Goal: Transaction & Acquisition: Purchase product/service

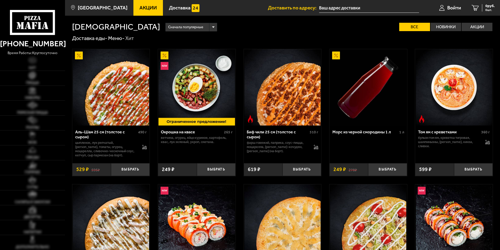
type input "[STREET_ADDRESS]"
click at [31, 61] on img at bounding box center [32, 60] width 9 height 7
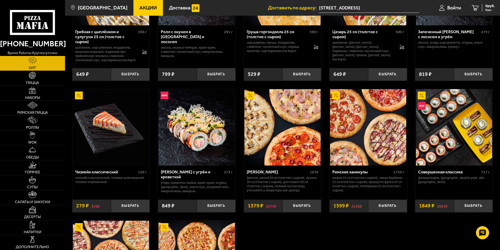
scroll to position [209, 0]
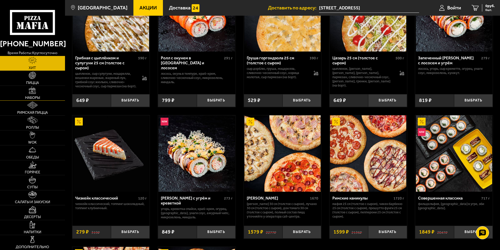
click at [38, 92] on link "Наборы" at bounding box center [32, 93] width 65 height 15
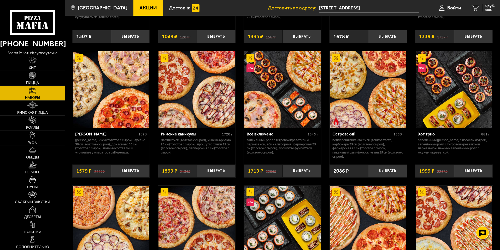
scroll to position [418, 0]
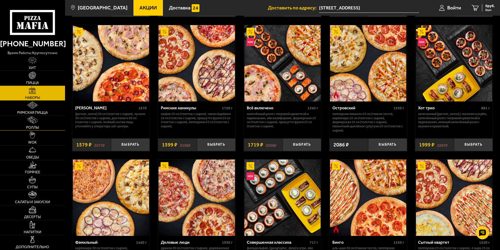
click at [39, 124] on link "Роллы" at bounding box center [32, 122] width 65 height 15
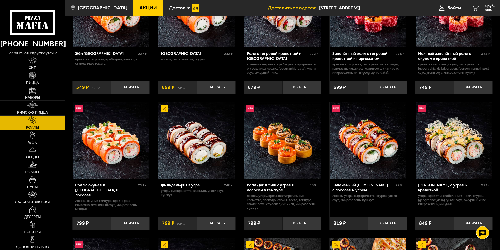
scroll to position [52, 0]
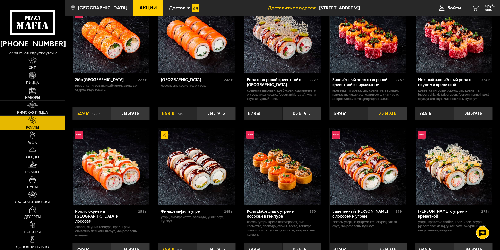
click at [390, 111] on button "Выбрать" at bounding box center [387, 113] width 39 height 13
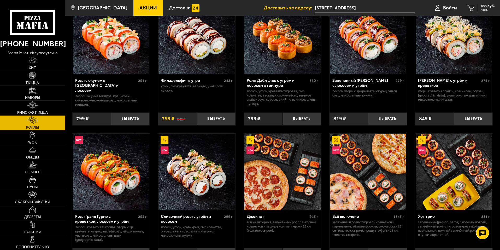
scroll to position [157, 0]
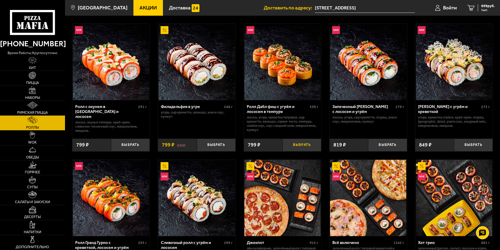
click at [305, 142] on button "Выбрать" at bounding box center [302, 144] width 39 height 13
click at [34, 79] on link "Пицца" at bounding box center [32, 78] width 65 height 15
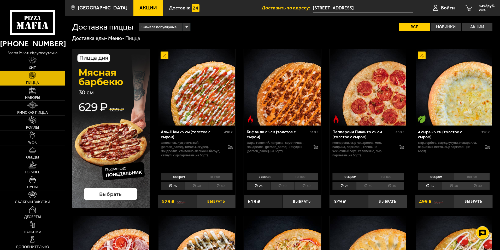
click at [213, 197] on button "Выбрать" at bounding box center [216, 201] width 39 height 13
click at [470, 7] on icon "3" at bounding box center [468, 8] width 7 height 6
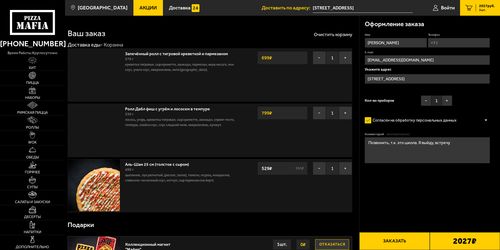
type input "[STREET_ADDRESS][PERSON_NAME]"
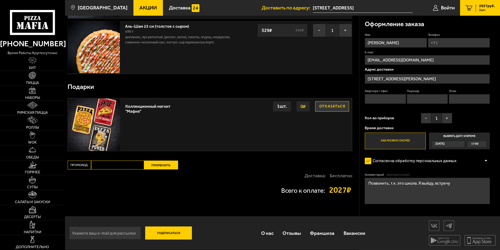
scroll to position [34, 0]
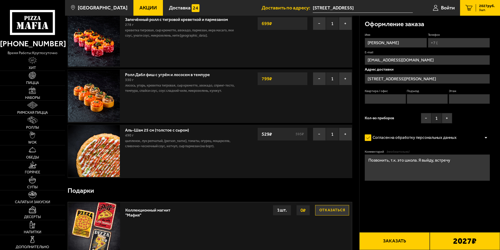
scroll to position [34, 0]
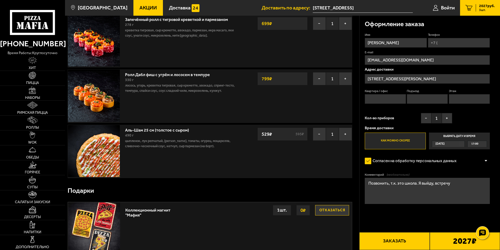
click at [450, 144] on div "[DATE]" at bounding box center [445, 144] width 27 height 6
click at [0, 0] on input "Выбрать дату и время Сегодня 17:00" at bounding box center [0, 0] width 0 height 0
drag, startPoint x: 456, startPoint y: 182, endPoint x: 389, endPoint y: 181, distance: 67.1
click at [389, 181] on textarea "Позвонить, т.к. это школа. Я выйду, встречу" at bounding box center [427, 191] width 125 height 26
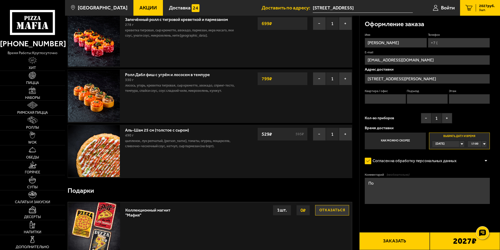
type textarea "П"
type textarea "X"
click at [411, 185] on textarea "Через домофон. Звоно не работает" at bounding box center [427, 191] width 125 height 26
type textarea "Через домофон. Звонок не работает"
click at [387, 44] on input "[PERSON_NAME]" at bounding box center [396, 43] width 62 height 10
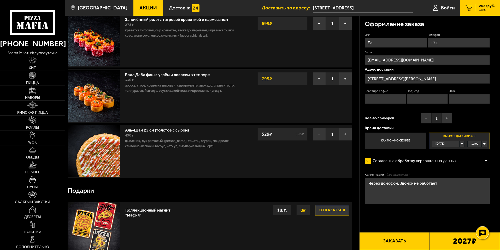
type input "Е"
type input "Наталья"
click at [444, 40] on input "Телефон" at bounding box center [459, 43] width 62 height 10
type input "+7 (921) 998-60-78"
click at [436, 77] on input "[STREET_ADDRESS][PERSON_NAME]" at bounding box center [427, 79] width 125 height 10
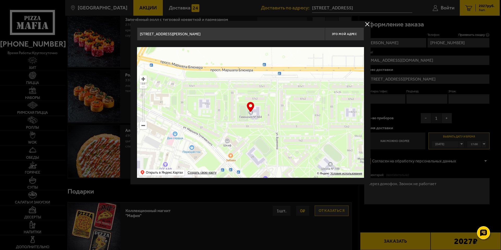
drag, startPoint x: 245, startPoint y: 72, endPoint x: 250, endPoint y: 120, distance: 48.3
click at [250, 120] on ymaps at bounding box center [250, 112] width 227 height 131
type input "проспект Маршала Блюхера, 57к3"
click at [257, 89] on ymaps at bounding box center [250, 112] width 227 height 131
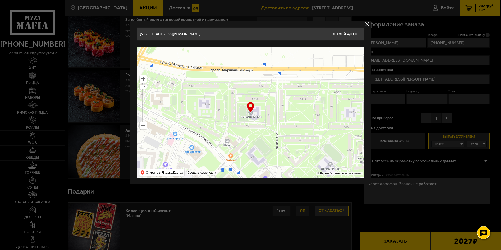
click at [256, 88] on ymaps at bounding box center [250, 112] width 227 height 131
drag, startPoint x: 199, startPoint y: 33, endPoint x: 203, endPoint y: 37, distance: 5.4
click at [203, 37] on input "проспект Маршала Блюхера, 57к3" at bounding box center [231, 33] width 188 height 13
drag, startPoint x: 252, startPoint y: 107, endPoint x: 252, endPoint y: 99, distance: 7.3
click at [252, 99] on div "… © Яндекс Условия использования Открыть в Яндекс.Картах Создать свою карту" at bounding box center [250, 112] width 227 height 131
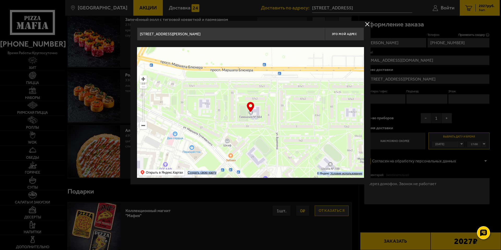
click at [255, 85] on ymaps at bounding box center [250, 112] width 227 height 131
click at [256, 86] on ymaps at bounding box center [250, 112] width 227 height 131
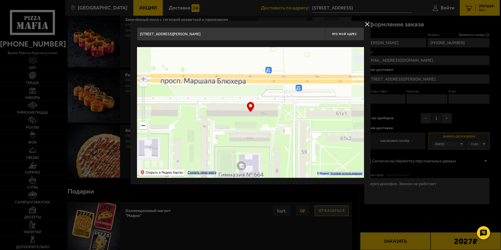
type input "проспект Маршала Блюхера, 57к1"
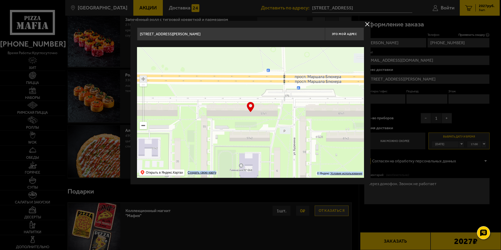
type input "проспект Маршала Блюхера, 57к1"
click at [341, 33] on span "Это мой адрес" at bounding box center [344, 33] width 25 height 3
type input "проспект Маршала Блюхера, 57к1"
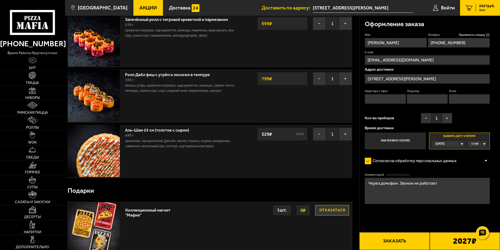
click at [380, 96] on input "Квартира / офис" at bounding box center [385, 99] width 41 height 10
type input "149"
click at [421, 98] on input "Подъезд" at bounding box center [427, 99] width 41 height 10
type input "3"
click at [454, 99] on input "Этаж" at bounding box center [469, 99] width 41 height 10
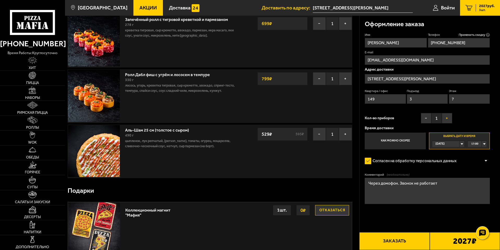
type input "7"
click at [447, 117] on button "+" at bounding box center [447, 118] width 10 height 10
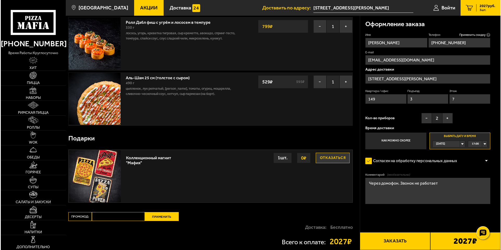
scroll to position [139, 0]
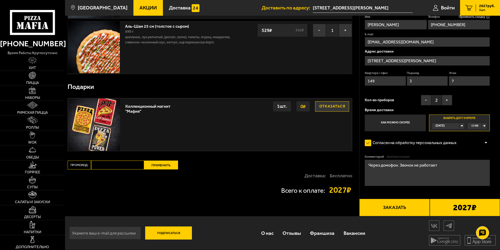
click at [401, 210] on button "Заказать" at bounding box center [394, 207] width 70 height 18
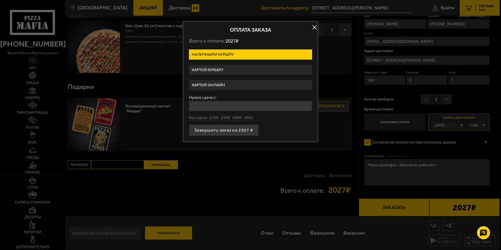
click at [232, 83] on label "Картой онлайн" at bounding box center [250, 85] width 123 height 10
click at [0, 0] on input "Картой онлайн" at bounding box center [0, 0] width 0 height 0
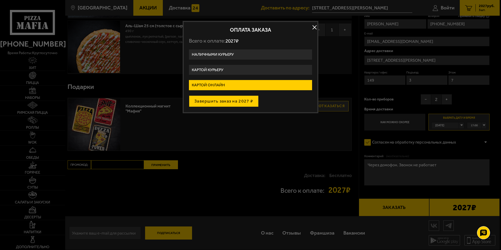
click at [231, 101] on button "Завершить заказ на 2027 ₽" at bounding box center [224, 100] width 70 height 11
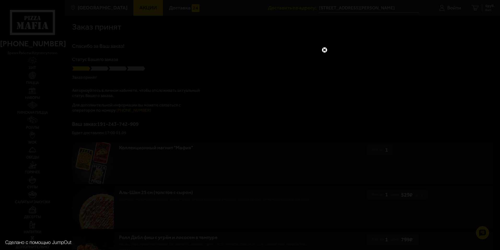
click at [325, 48] on link at bounding box center [324, 49] width 7 height 7
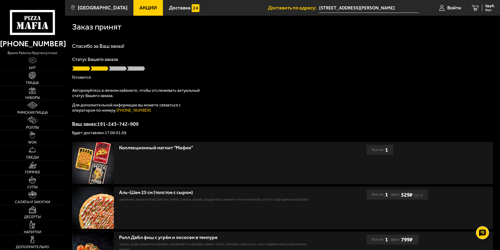
click at [450, 85] on div "Спасибо за Ваш заказ! Статус Вашего заказа Готовится Авторизуйтесь в личном каб…" at bounding box center [282, 88] width 421 height 91
click at [450, 32] on div "Заказ принят" at bounding box center [282, 26] width 421 height 21
